Goal: Task Accomplishment & Management: Manage account settings

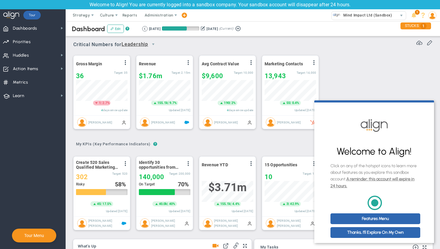
scroll to position [6, 0]
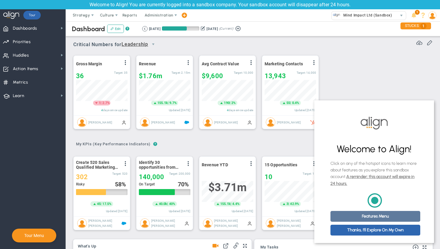
click at [391, 216] on link "Features Menu" at bounding box center [376, 216] width 90 height 11
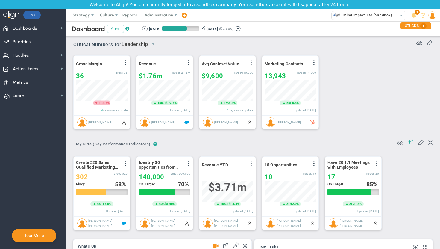
scroll to position [0, 0]
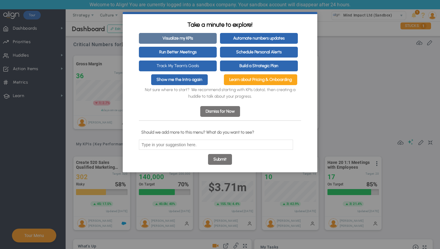
click at [195, 37] on link "Visualize my KPIs" at bounding box center [178, 38] width 78 height 11
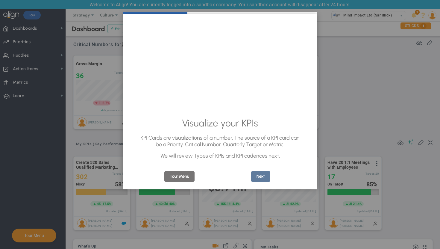
click at [260, 176] on link "Next" at bounding box center [260, 176] width 19 height 11
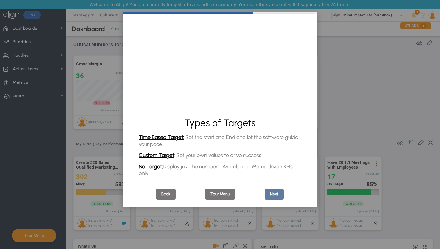
click at [275, 193] on link "Next" at bounding box center [274, 194] width 19 height 11
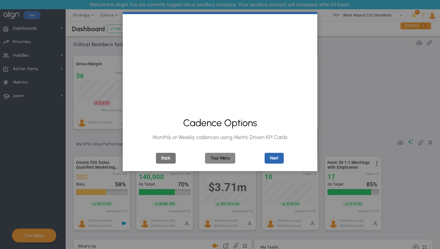
click at [222, 159] on link "Tour Menu" at bounding box center [220, 158] width 30 height 11
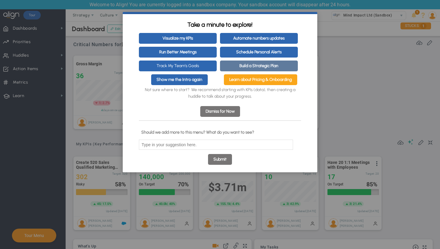
click at [243, 65] on link "Build a Strategic Plan" at bounding box center [259, 65] width 78 height 11
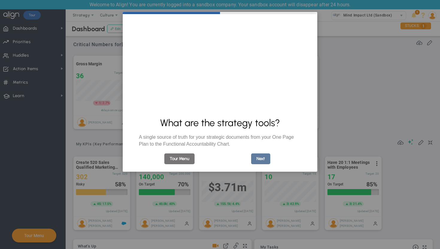
click at [266, 163] on link "Next" at bounding box center [260, 158] width 19 height 11
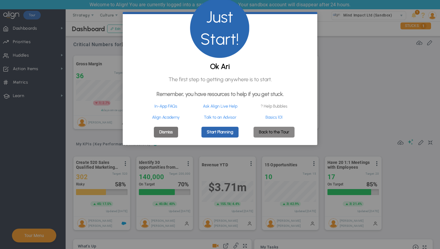
click at [269, 136] on link "Back to the Tour" at bounding box center [274, 132] width 41 height 11
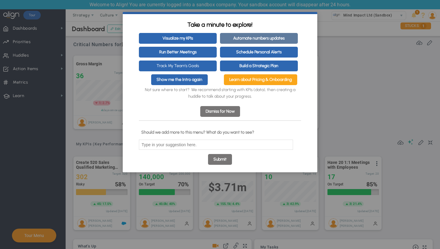
click at [254, 41] on link "Automate numbers updates" at bounding box center [259, 38] width 78 height 11
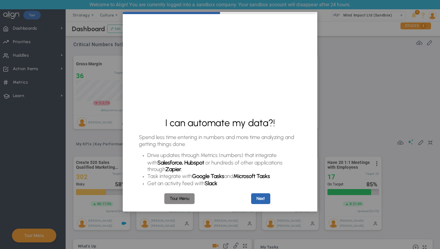
click at [190, 201] on link "Tour Menu" at bounding box center [179, 198] width 30 height 11
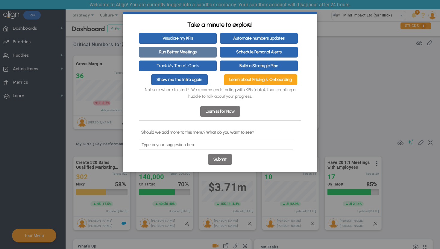
click at [207, 54] on link "Run Better Meetings" at bounding box center [178, 52] width 78 height 11
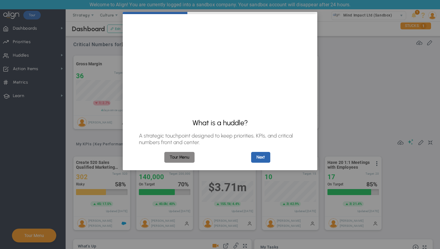
click at [180, 155] on link "Tour Menu" at bounding box center [179, 157] width 30 height 11
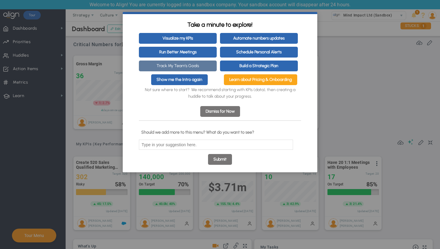
click at [197, 66] on link "Track My Team's Goals" at bounding box center [178, 65] width 78 height 11
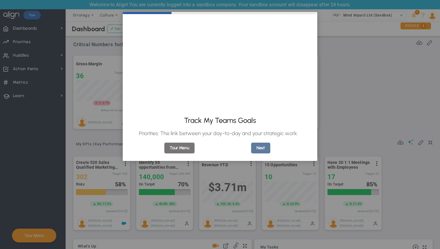
click at [263, 148] on link "Next" at bounding box center [260, 148] width 19 height 11
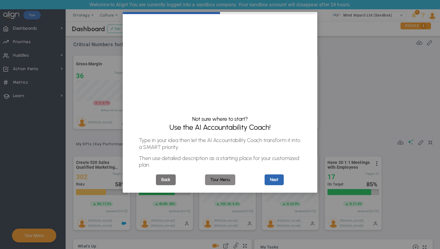
click at [222, 182] on link "Tour Menu" at bounding box center [220, 179] width 30 height 11
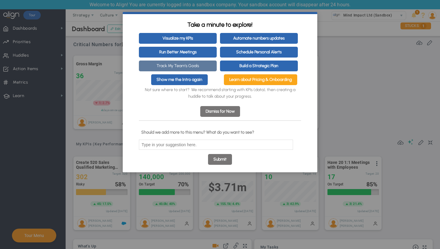
click at [190, 66] on link "Track My Team's Goals" at bounding box center [178, 65] width 78 height 11
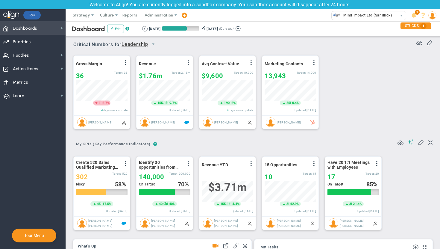
click at [27, 28] on span "Dashboards" at bounding box center [25, 28] width 24 height 13
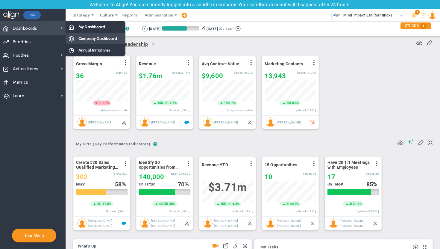
click at [90, 37] on span "Company Dashboard" at bounding box center [97, 39] width 39 height 6
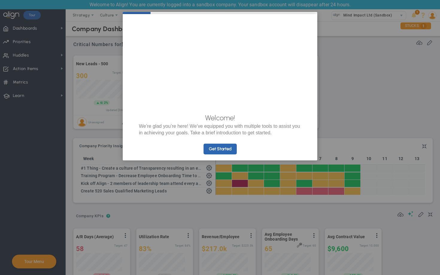
scroll to position [299373, 299342]
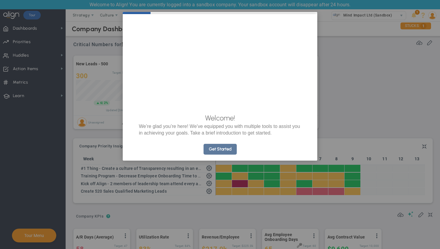
click at [220, 154] on link "Get Started" at bounding box center [220, 149] width 33 height 11
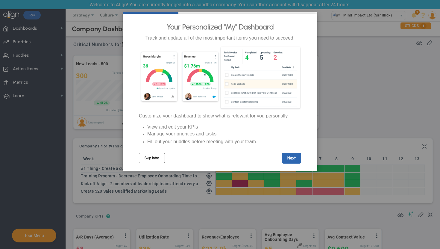
click at [151, 163] on link "Skip Intro" at bounding box center [152, 158] width 26 height 10
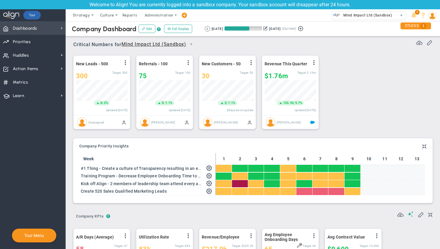
click at [30, 28] on span "Dashboards" at bounding box center [25, 28] width 24 height 13
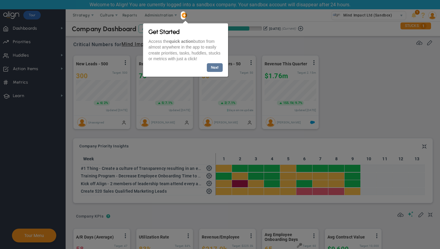
click at [212, 67] on link "Next" at bounding box center [215, 67] width 16 height 9
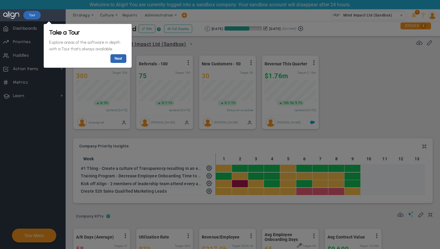
click at [174, 49] on div at bounding box center [253, 124] width 375 height 249
click at [122, 60] on link "Next" at bounding box center [118, 58] width 16 height 9
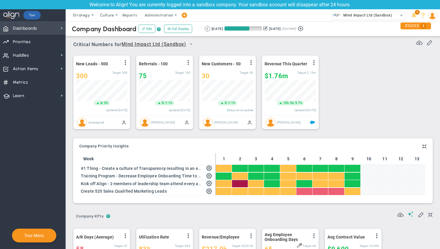
click at [47, 29] on span "Dashboards Dashboards" at bounding box center [33, 27] width 66 height 13
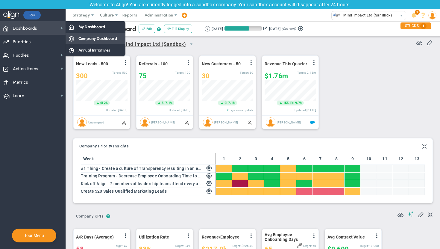
click at [100, 38] on span "Company Dashboard" at bounding box center [97, 39] width 39 height 6
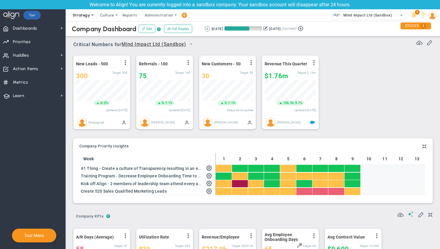
click at [86, 16] on span "Strategy" at bounding box center [81, 15] width 17 height 4
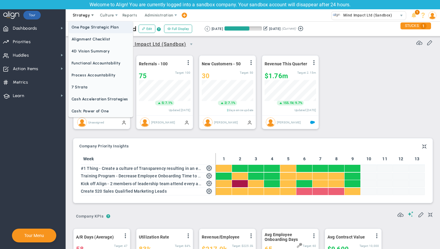
click at [91, 31] on span "One Page Strategic Plan" at bounding box center [101, 27] width 64 height 12
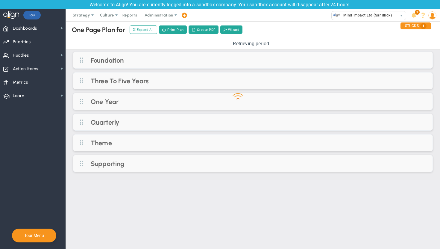
click at [103, 63] on div at bounding box center [253, 100] width 374 height 159
click at [102, 60] on div at bounding box center [253, 100] width 374 height 159
click at [81, 58] on div at bounding box center [253, 100] width 374 height 159
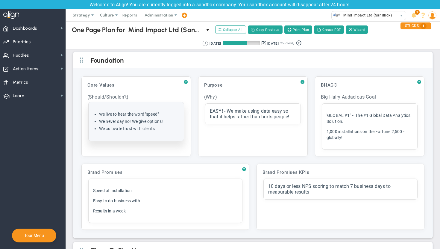
click at [159, 113] on li "We live to hear the word "speed"" at bounding box center [139, 114] width 80 height 6
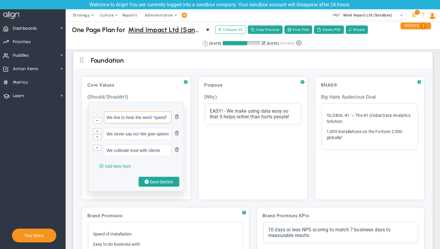
click at [146, 117] on input "We live to hear the word "speed"" at bounding box center [138, 117] width 68 height 12
click at [152, 132] on input "We never say no! We give options!" at bounding box center [138, 134] width 68 height 12
click at [150, 154] on input "We cultivate trust with clients" at bounding box center [138, 150] width 68 height 12
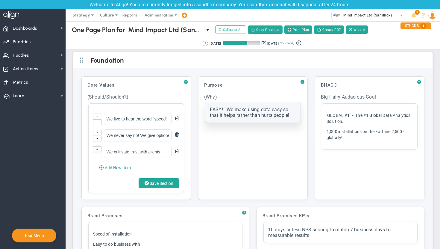
click at [251, 112] on div "EASY! - We make using data easy so that it helps rather than hurts people!" at bounding box center [253, 112] width 86 height 11
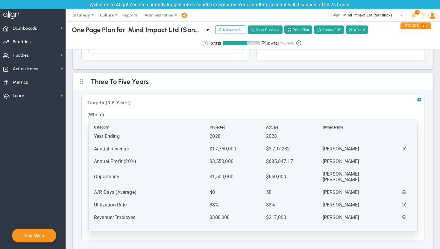
click at [296, 144] on table "Category Projected Actuals Owner Name 2028" at bounding box center [253, 175] width 320 height 102
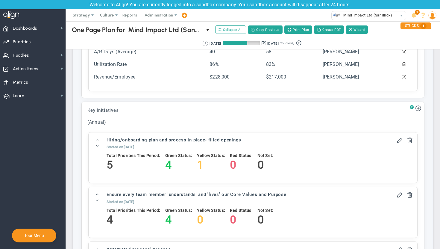
scroll to position [807, 0]
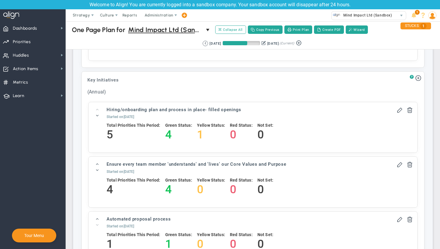
click at [258, 128] on h4 "0" at bounding box center [265, 134] width 16 height 13
click at [230, 128] on h4 "0" at bounding box center [241, 134] width 23 height 13
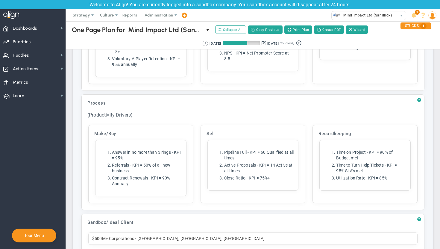
scroll to position [2150, 0]
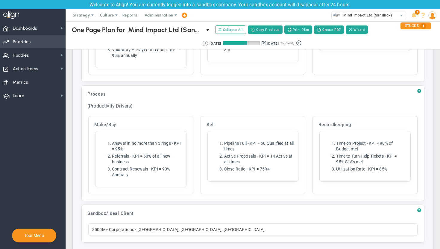
click at [32, 42] on span "Priorities Projects OKR Tree Priorities Projects OKRs" at bounding box center [33, 41] width 66 height 13
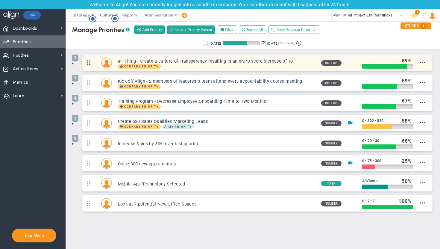
click at [89, 63] on span at bounding box center [88, 62] width 13 height 15
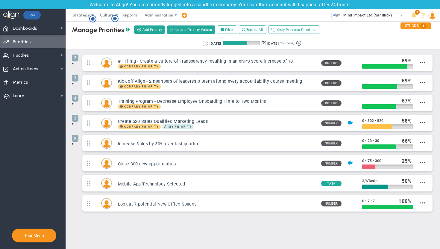
click at [73, 62] on span at bounding box center [72, 63] width 5 height 5
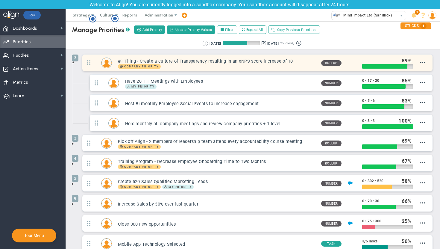
click at [156, 66] on span "Company Priority" at bounding box center [141, 66] width 35 height 3
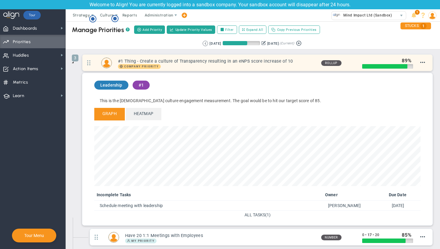
scroll to position [69, 326]
click at [151, 63] on h3 "#1 Thing - Create a culture of Transparency resulting in an eNPS score increase…" at bounding box center [217, 61] width 198 height 6
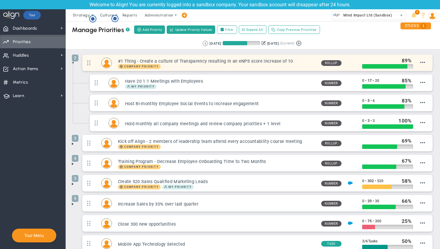
click at [148, 63] on h3 "#1 Thing - Create a culture of Transparency resulting in an eNPS score increase…" at bounding box center [217, 61] width 198 height 6
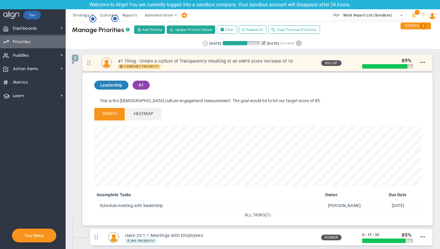
click at [407, 65] on div at bounding box center [384, 66] width 45 height 4
click at [423, 63] on span at bounding box center [422, 62] width 5 height 5
click at [421, 66] on span "Edit Priority" at bounding box center [414, 68] width 21 height 4
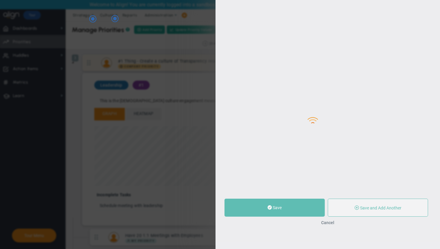
type input "#1 Thing - Create a culture of Transparency resulting in an eNPS score increase…"
type input "0"
type input "89"
type input "100"
radio input "true"
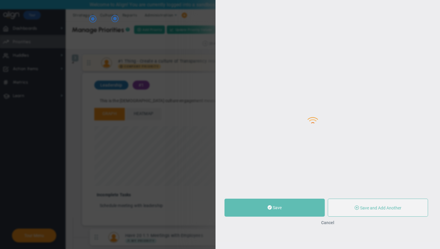
type input "[PERSON_NAME]"
type input "0"
type input "89"
type input "100"
radio input "true"
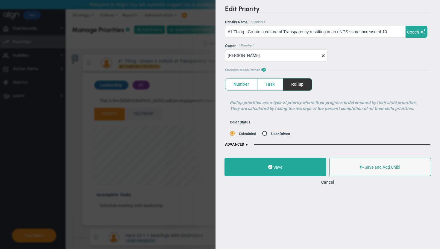
click at [248, 144] on span at bounding box center [246, 144] width 5 height 5
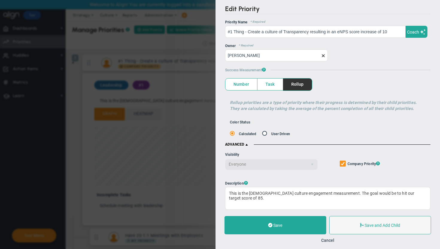
click at [248, 144] on span at bounding box center [246, 144] width 5 height 5
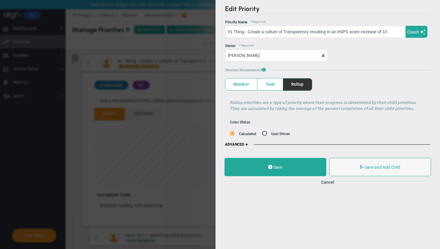
click at [248, 144] on span at bounding box center [246, 144] width 5 height 5
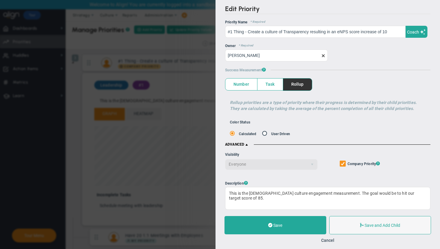
click at [248, 144] on span at bounding box center [246, 144] width 5 height 5
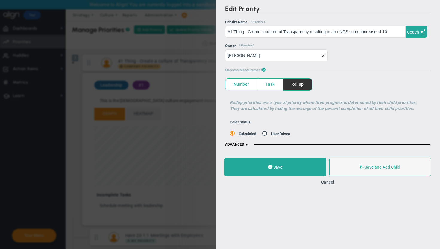
click at [269, 84] on span "Task" at bounding box center [269, 84] width 25 height 12
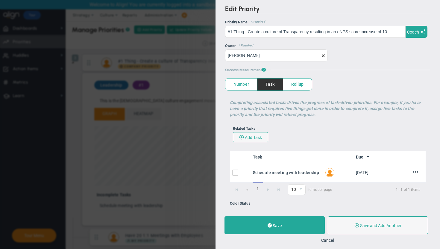
click at [250, 84] on span "Number" at bounding box center [241, 84] width 32 height 12
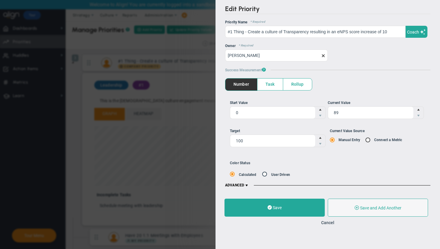
click at [272, 82] on span "Task" at bounding box center [269, 84] width 25 height 12
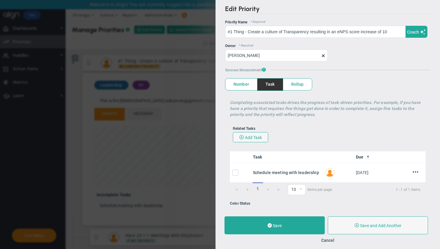
click at [302, 84] on span "Rollup" at bounding box center [297, 84] width 29 height 12
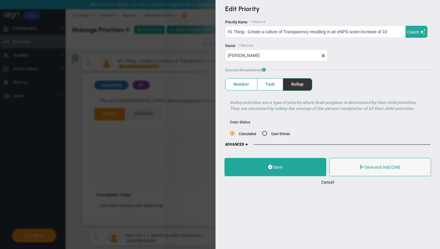
click at [247, 82] on span "Number" at bounding box center [241, 84] width 32 height 12
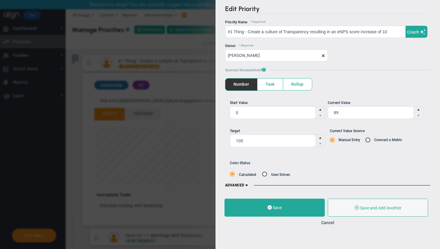
click at [179, 36] on div "Edit Priority OKR Name Priority Name #1 Thing - Create a culture of Transparenc…" at bounding box center [220, 124] width 440 height 249
click at [330, 222] on button "Cancel" at bounding box center [327, 222] width 13 height 5
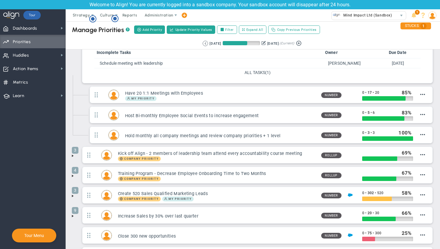
scroll to position [139, 0]
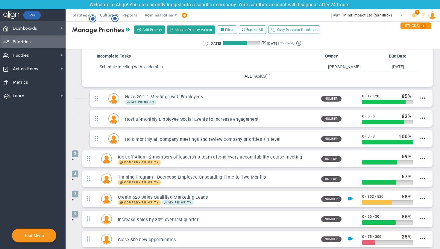
click at [58, 28] on span "Dashboards Dashboards" at bounding box center [33, 27] width 66 height 13
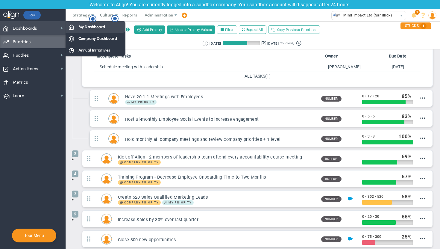
click at [86, 30] on div "My Dashboard" at bounding box center [96, 27] width 60 height 12
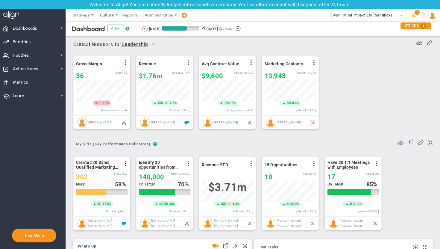
scroll to position [299373, 299342]
